Goal: Task Accomplishment & Management: Use online tool/utility

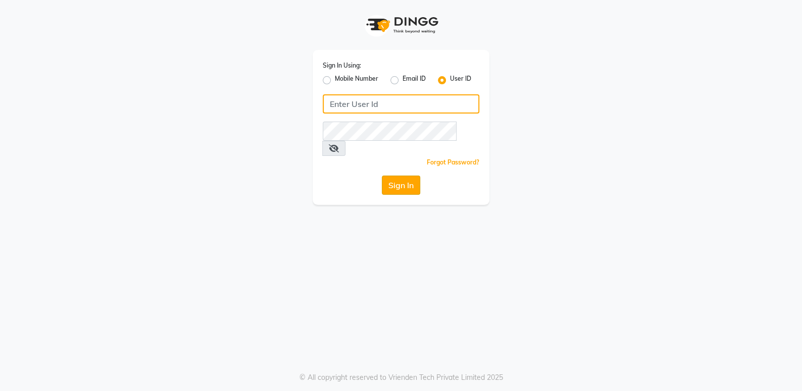
type input "she nailed it"
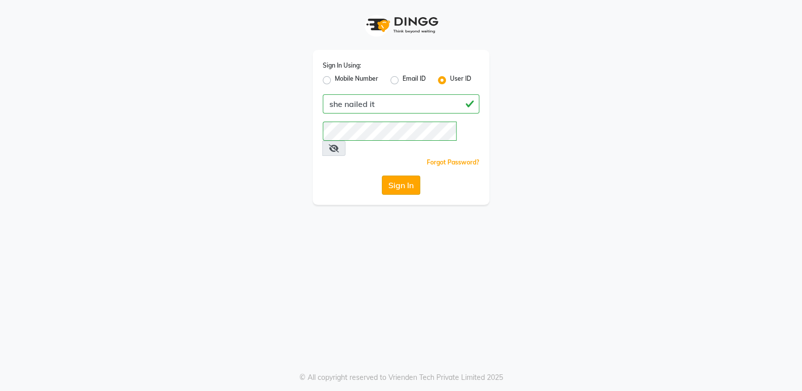
click at [409, 176] on button "Sign In" at bounding box center [401, 185] width 38 height 19
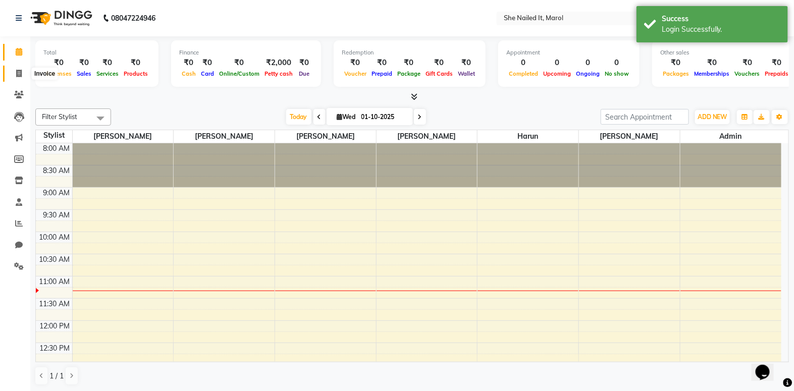
click at [21, 73] on icon at bounding box center [19, 74] width 6 height 8
select select "8078"
select select "service"
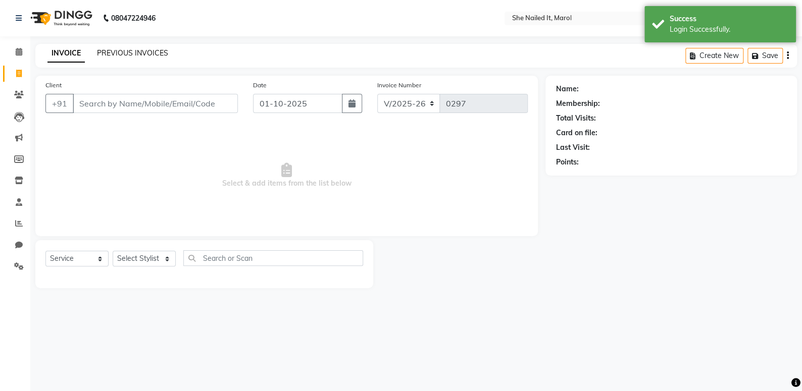
click at [133, 51] on link "PREVIOUS INVOICES" at bounding box center [132, 52] width 71 height 9
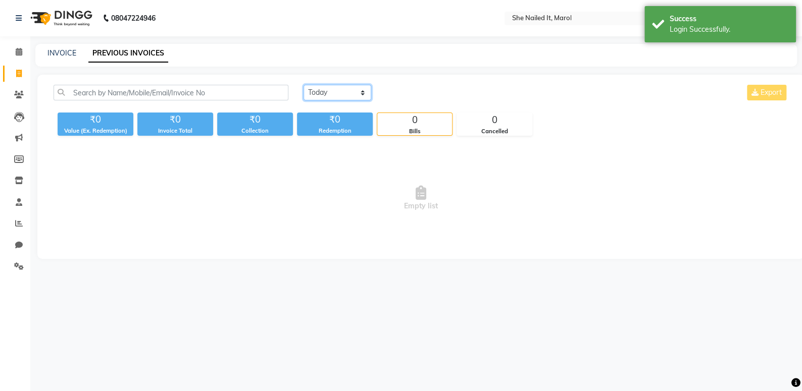
click at [346, 98] on select "[DATE] [DATE] Custom Range" at bounding box center [337, 93] width 68 height 16
select select "range"
click at [303, 85] on select "[DATE] [DATE] Custom Range" at bounding box center [337, 93] width 68 height 16
click at [406, 98] on input "01-10-2025" at bounding box center [419, 93] width 71 height 14
select select "10"
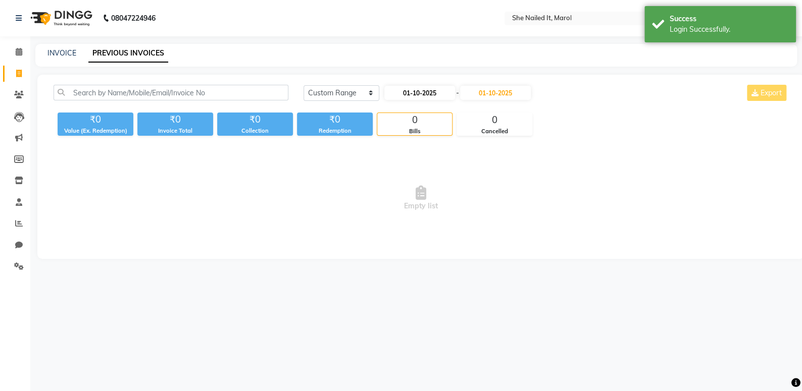
select select "2025"
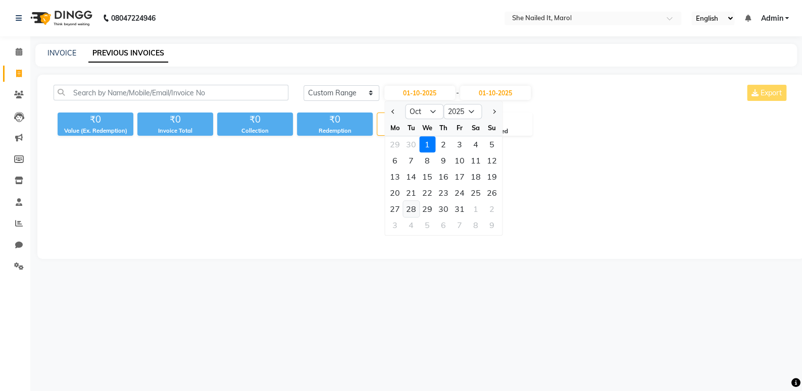
click at [408, 206] on div "28" at bounding box center [411, 209] width 16 height 16
type input "[DATE]"
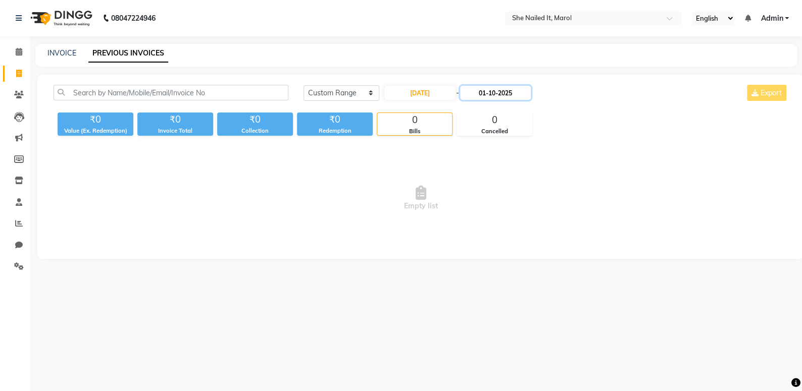
click at [486, 91] on input "01-10-2025" at bounding box center [495, 93] width 71 height 14
click at [487, 207] on div "28" at bounding box center [490, 209] width 16 height 16
type input "[DATE]"
click at [419, 94] on input "[DATE]" at bounding box center [419, 93] width 71 height 14
select select "10"
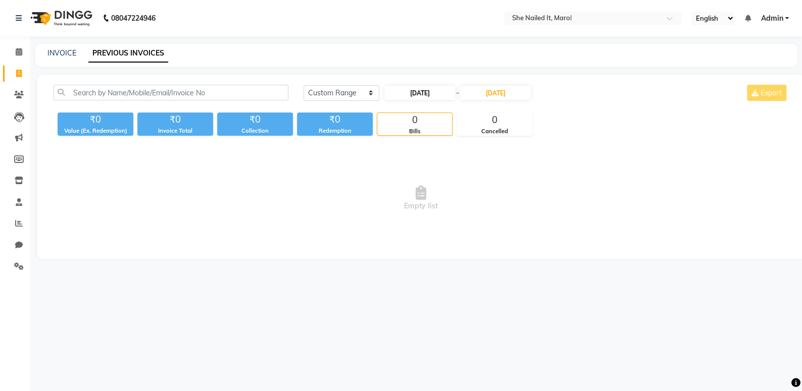
select select "2025"
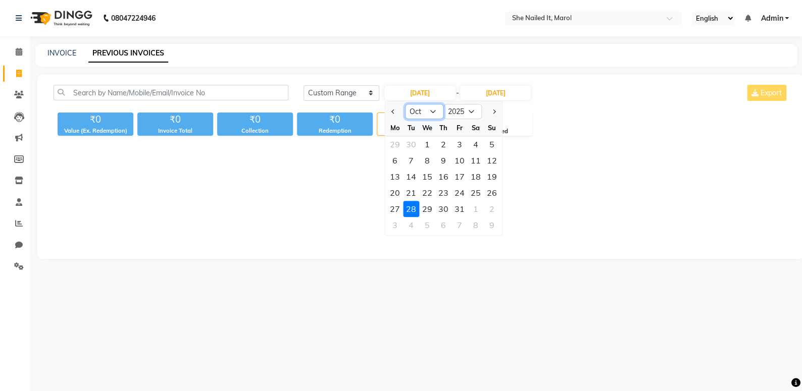
click at [419, 114] on select "Jan Feb Mar Apr May Jun [DATE] Aug Sep Oct Nov Dec" at bounding box center [424, 111] width 38 height 15
select select "9"
click at [405, 104] on select "Jan Feb Mar Apr May Jun [DATE] Aug Sep Oct Nov Dec" at bounding box center [424, 111] width 38 height 15
click at [484, 197] on div "28" at bounding box center [492, 193] width 16 height 16
type input "28-09-2025"
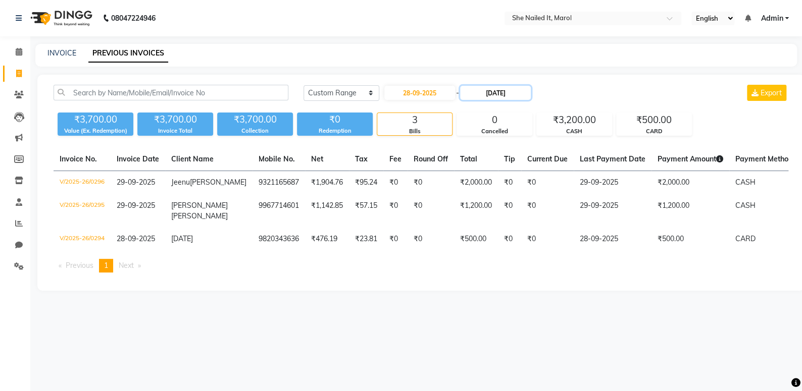
click at [470, 91] on input "[DATE]" at bounding box center [495, 93] width 71 height 14
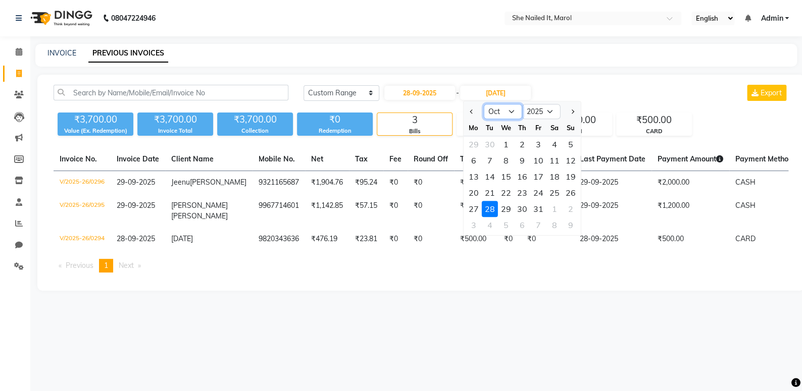
click at [499, 111] on select "Sep Oct Nov Dec" at bounding box center [503, 111] width 38 height 15
select select "9"
click at [484, 104] on select "Sep Oct Nov Dec" at bounding box center [503, 111] width 38 height 15
click at [564, 193] on div "28" at bounding box center [570, 193] width 16 height 16
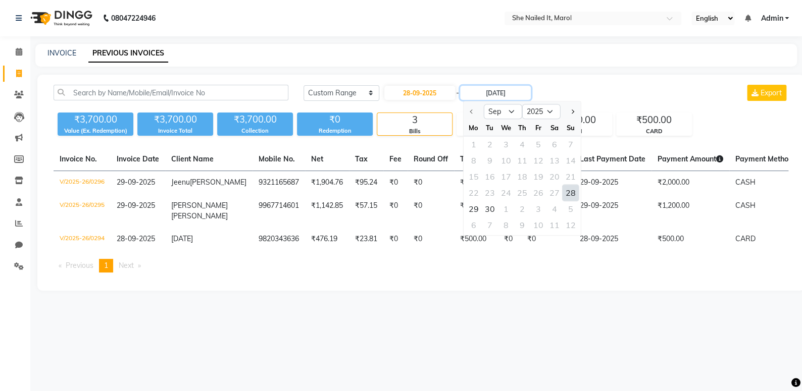
type input "28-09-2025"
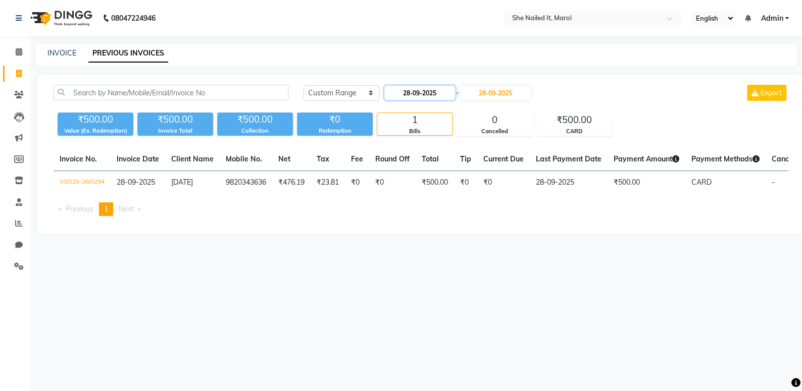
click at [446, 94] on input "28-09-2025" at bounding box center [419, 93] width 71 height 14
select select "9"
select select "2025"
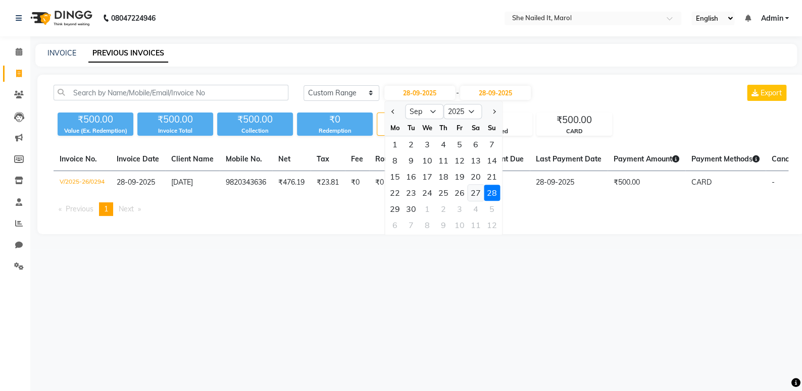
drag, startPoint x: 471, startPoint y: 194, endPoint x: 475, endPoint y: 155, distance: 39.0
click at [471, 190] on div "27" at bounding box center [475, 193] width 16 height 16
type input "27-09-2025"
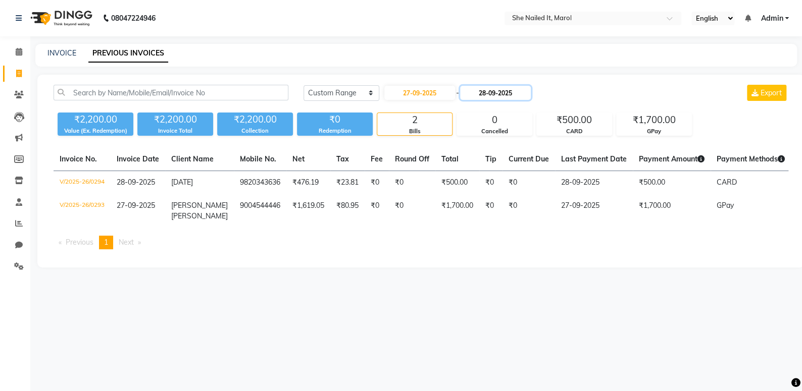
click at [491, 90] on input "28-09-2025" at bounding box center [495, 93] width 71 height 14
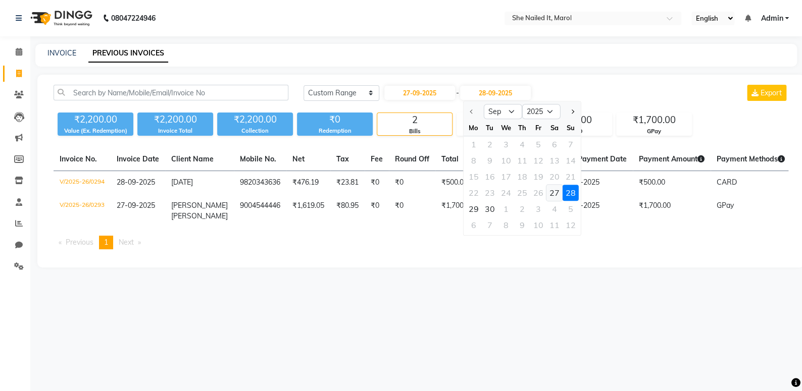
click at [553, 192] on div "27" at bounding box center [554, 193] width 16 height 16
type input "27-09-2025"
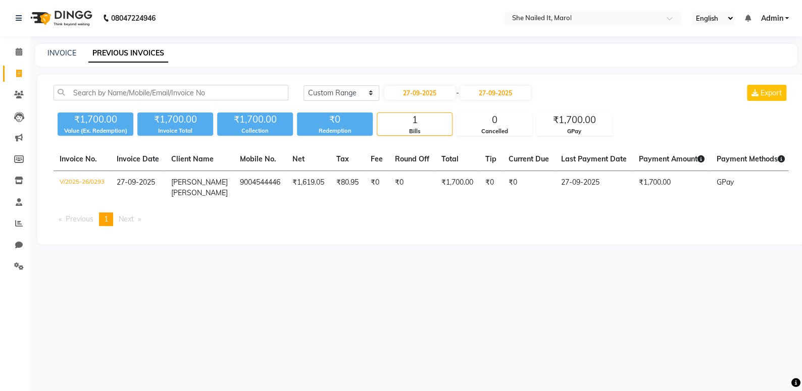
click at [420, 101] on div "[DATE] [DATE] Custom Range [DATE] - [DATE] Export" at bounding box center [546, 97] width 500 height 24
click at [420, 97] on input "27-09-2025" at bounding box center [419, 93] width 71 height 14
select select "9"
select select "2025"
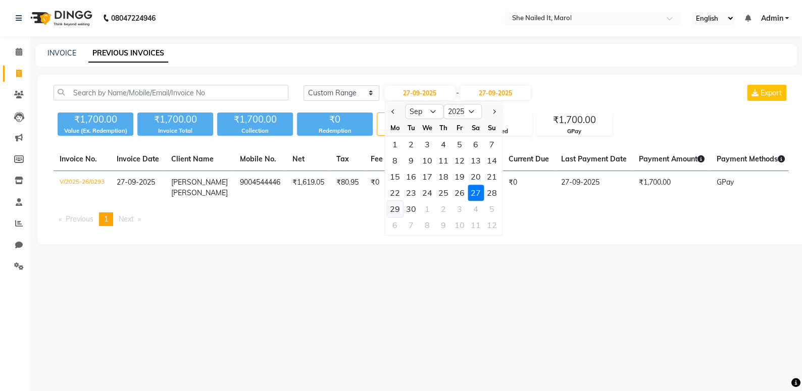
click at [401, 208] on div "29" at bounding box center [395, 209] width 16 height 16
type input "29-09-2025"
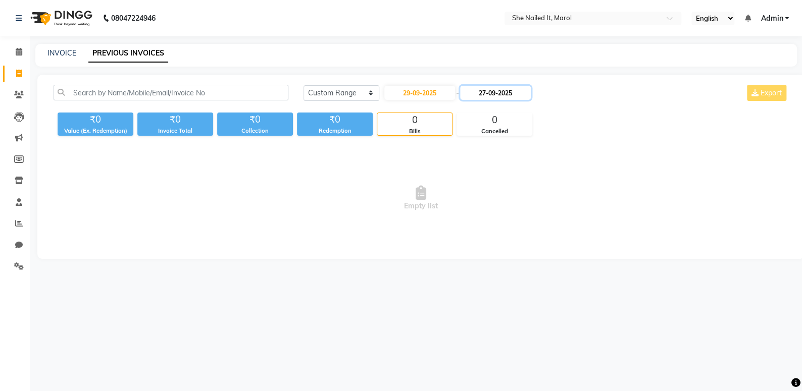
click at [502, 94] on input "27-09-2025" at bounding box center [495, 93] width 71 height 14
click at [474, 209] on div "29" at bounding box center [473, 209] width 16 height 16
type input "29-09-2025"
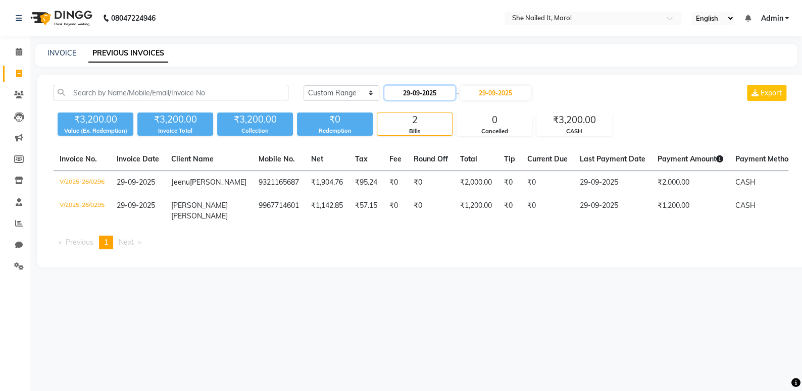
drag, startPoint x: 444, startPoint y: 99, endPoint x: 442, endPoint y: 113, distance: 13.4
click at [444, 100] on div "[DATE] - [DATE]" at bounding box center [457, 93] width 148 height 16
click at [443, 94] on input "29-09-2025" at bounding box center [419, 93] width 71 height 14
select select "9"
select select "2025"
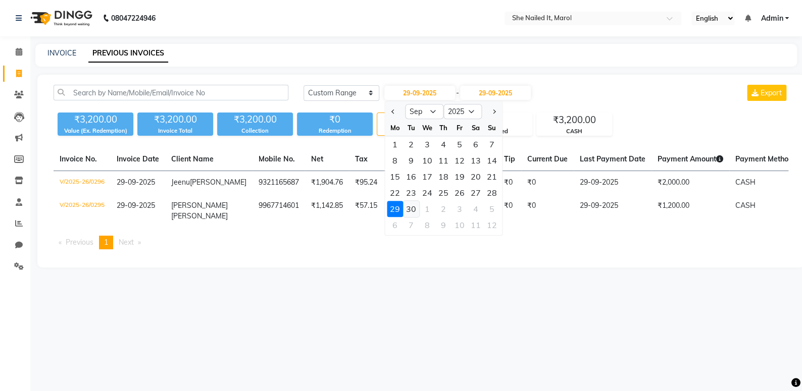
drag, startPoint x: 413, startPoint y: 208, endPoint x: 481, endPoint y: 118, distance: 112.6
click at [414, 207] on div "30" at bounding box center [411, 209] width 16 height 16
type input "30-09-2025"
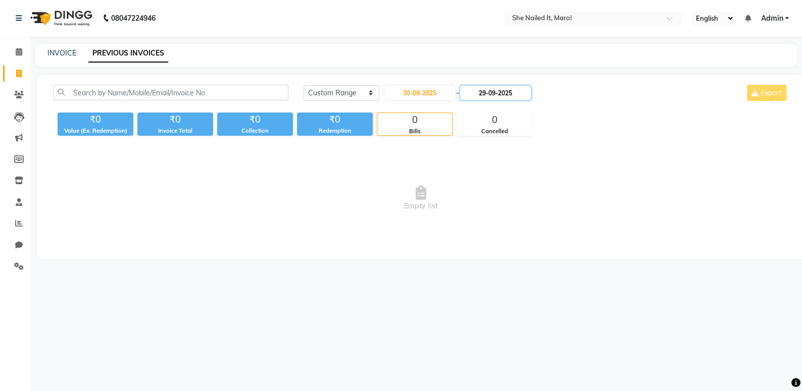
click at [507, 91] on input "29-09-2025" at bounding box center [495, 93] width 71 height 14
click at [494, 207] on div "30" at bounding box center [490, 209] width 16 height 16
type input "30-09-2025"
click at [433, 88] on input "30-09-2025" at bounding box center [419, 93] width 71 height 14
select select "9"
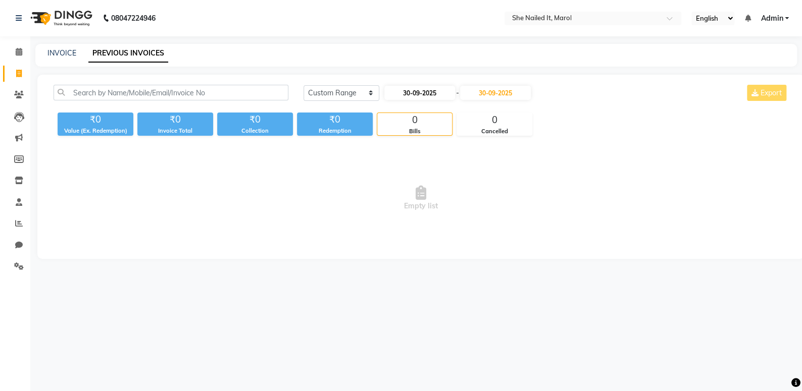
select select "2025"
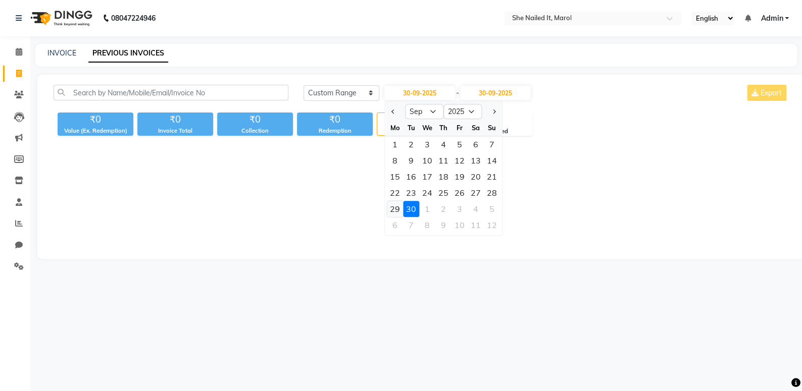
click at [396, 207] on div "29" at bounding box center [395, 209] width 16 height 16
type input "29-09-2025"
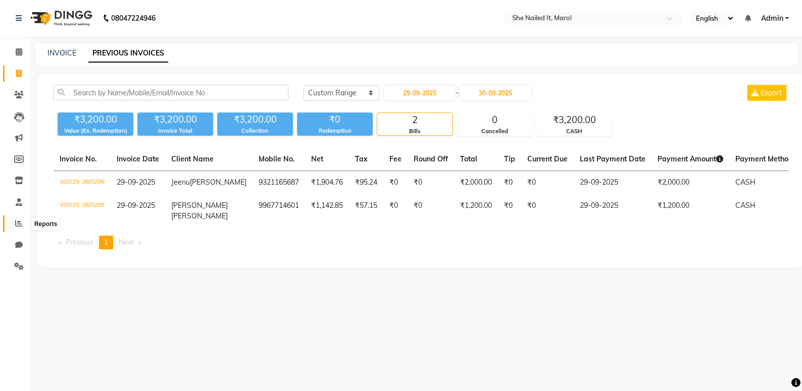
click at [17, 226] on icon at bounding box center [19, 224] width 8 height 8
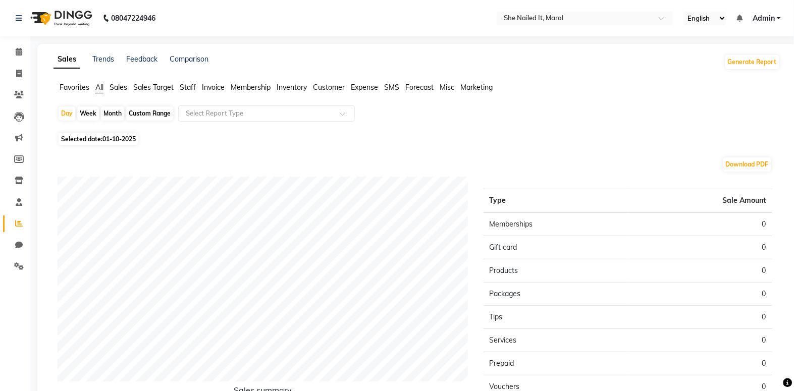
click at [109, 113] on div "Month" at bounding box center [112, 114] width 23 height 14
select select "10"
select select "2025"
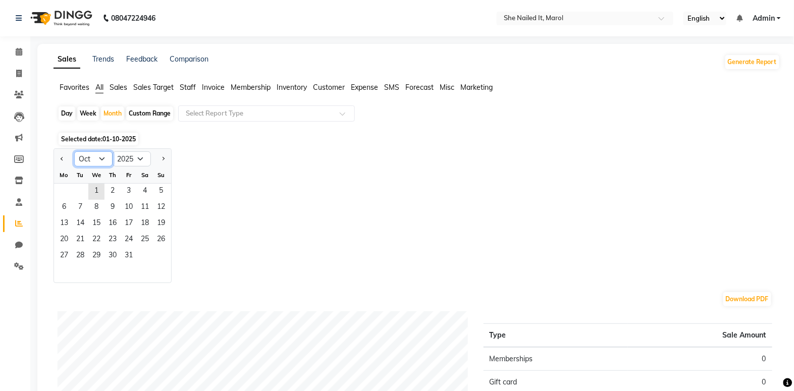
click at [92, 156] on select "Jan Feb Mar Apr May Jun [DATE] Aug Sep Oct Nov Dec" at bounding box center [93, 158] width 38 height 15
select select "9"
click at [74, 151] on select "Jan Feb Mar Apr May Jun [DATE] Aug Sep Oct Nov Dec" at bounding box center [93, 158] width 38 height 15
click at [64, 193] on span "1" at bounding box center [64, 192] width 16 height 16
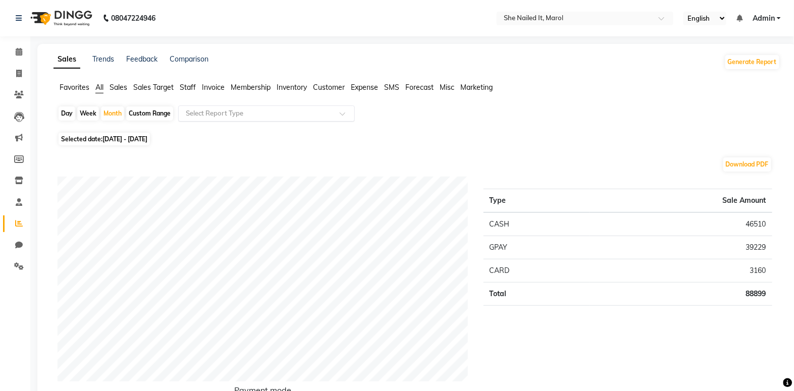
click at [230, 109] on input "text" at bounding box center [256, 114] width 145 height 10
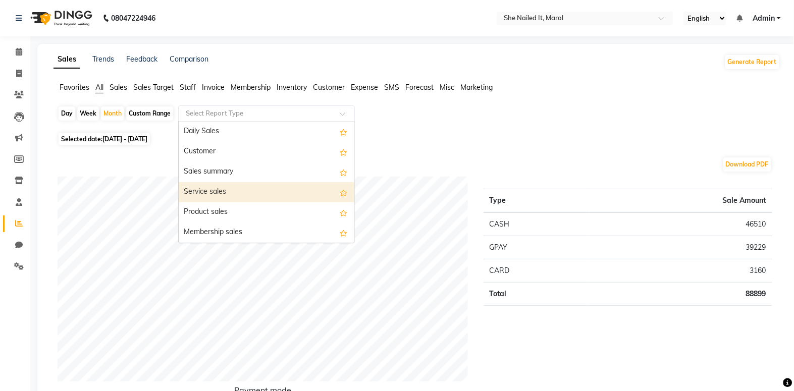
click at [233, 193] on div "Service sales" at bounding box center [267, 192] width 176 height 20
select select "full_report"
select select "csv"
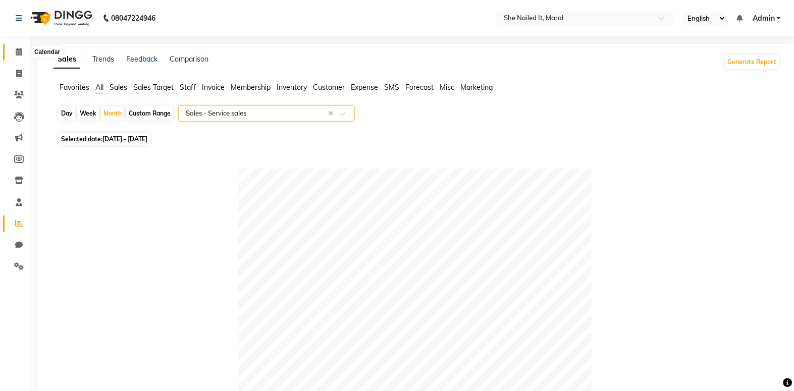
click at [23, 53] on span at bounding box center [19, 52] width 18 height 12
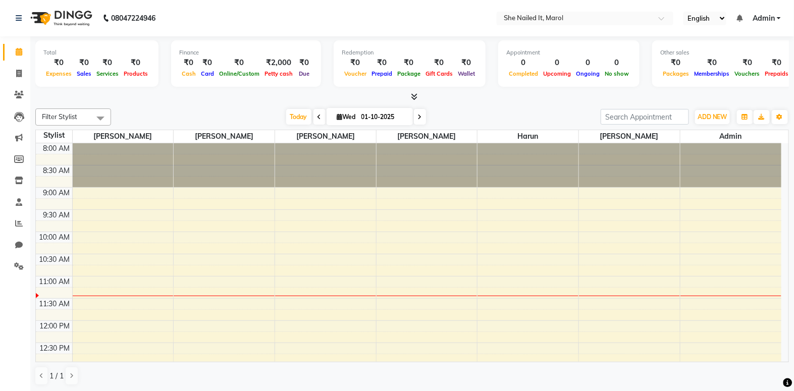
click at [412, 96] on icon at bounding box center [414, 97] width 7 height 8
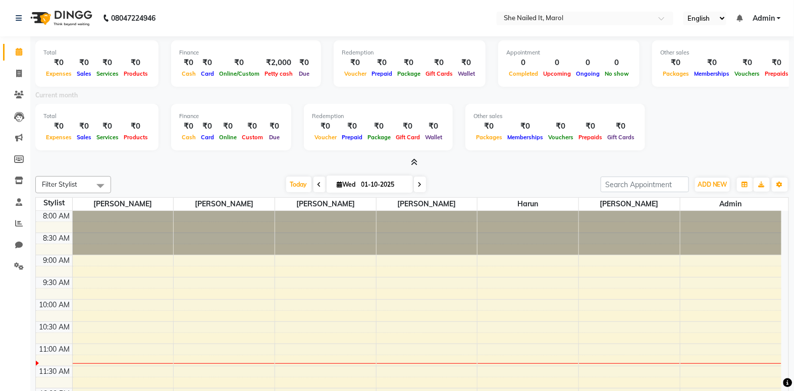
click at [413, 160] on icon at bounding box center [414, 163] width 7 height 8
